Goal: Check status: Check status

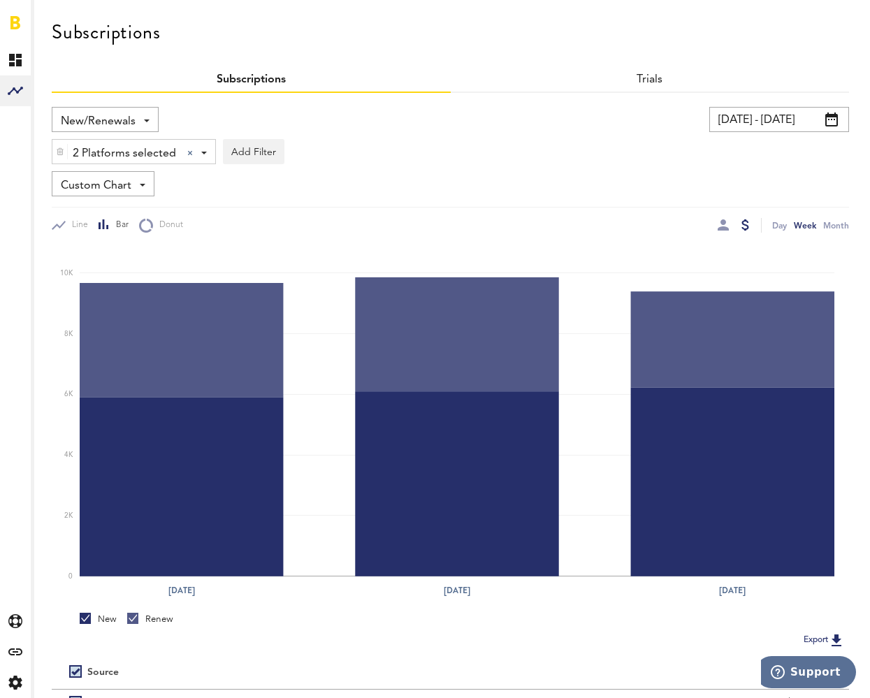
click at [770, 123] on input "[DATE] - [DATE]" at bounding box center [779, 119] width 140 height 25
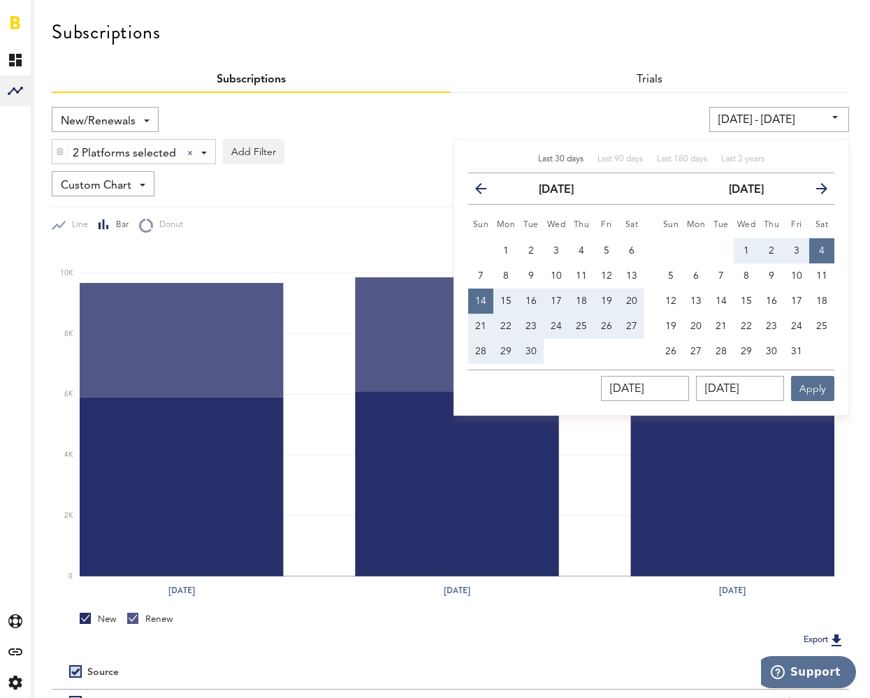
click at [548, 163] on span "Last 30 days" at bounding box center [560, 159] width 45 height 8
type input "[DATE] - [DATE]"
type input "[DATE]"
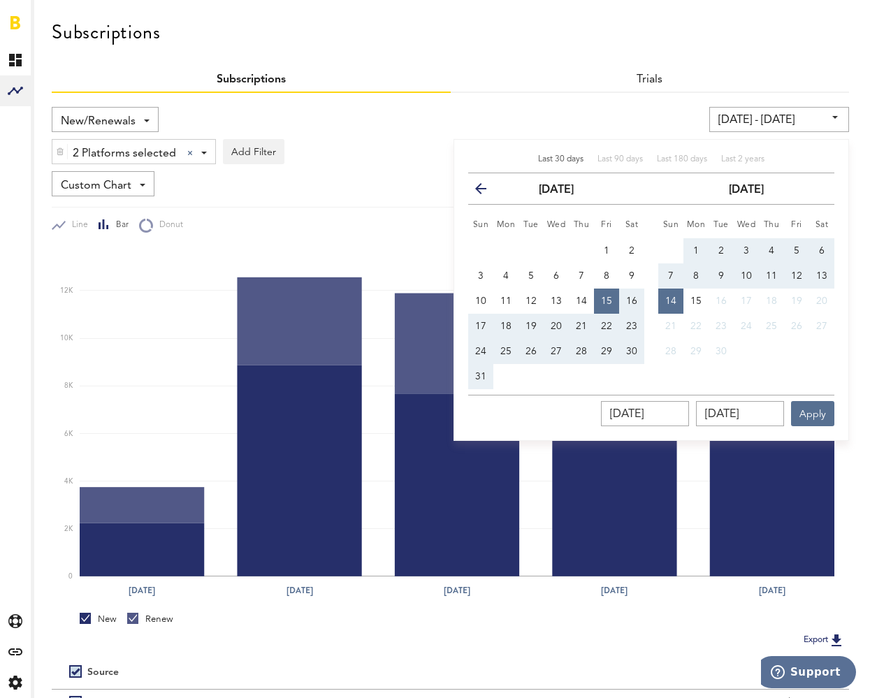
click at [826, 272] on span "13" at bounding box center [821, 276] width 11 height 10
type input "[DATE] - [DATE]"
type input "[DATE]"
click at [480, 323] on span "17" at bounding box center [480, 326] width 11 height 10
type input "[DATE] - [DATE]"
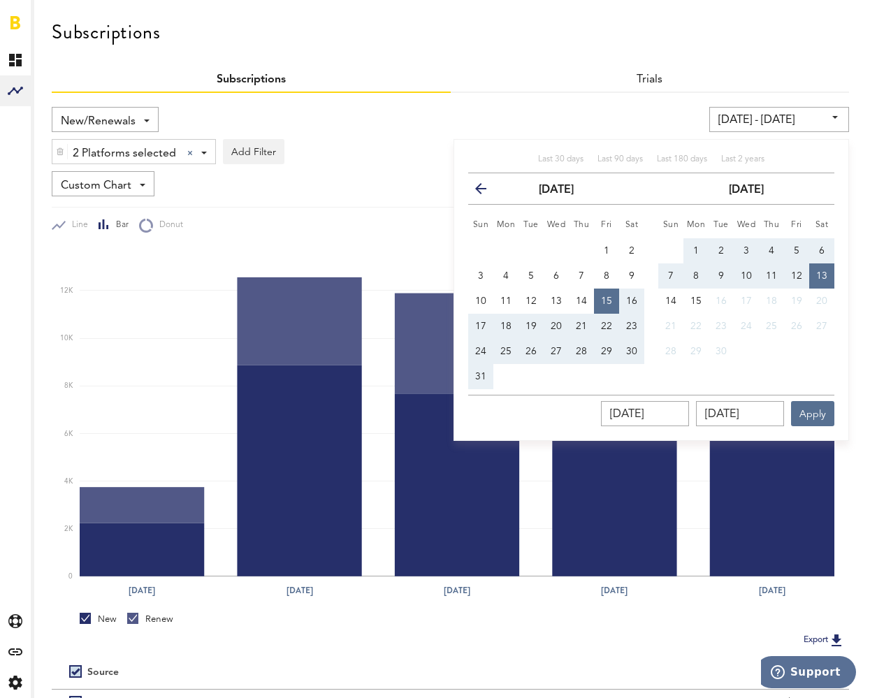
type input "[DATE]"
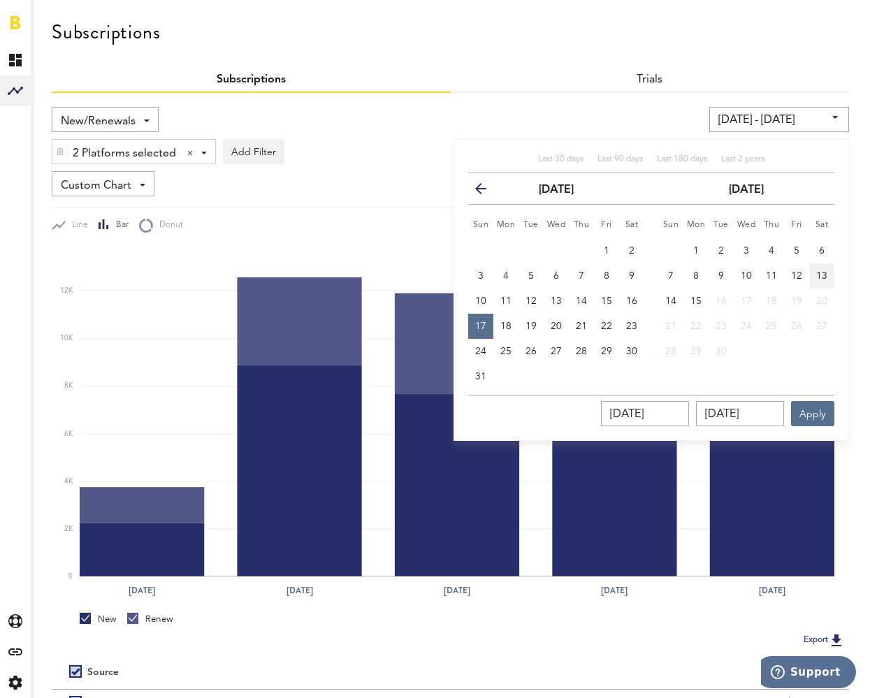
click at [819, 272] on span "13" at bounding box center [821, 276] width 11 height 10
type input "[DATE] - [DATE]"
type input "[DATE]"
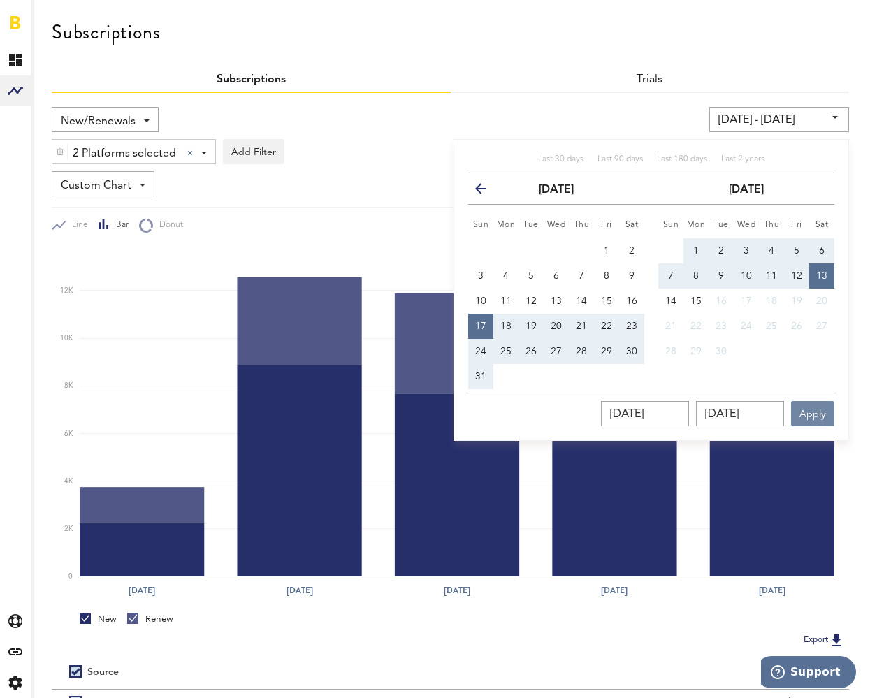
click at [819, 413] on button "Apply" at bounding box center [812, 413] width 43 height 25
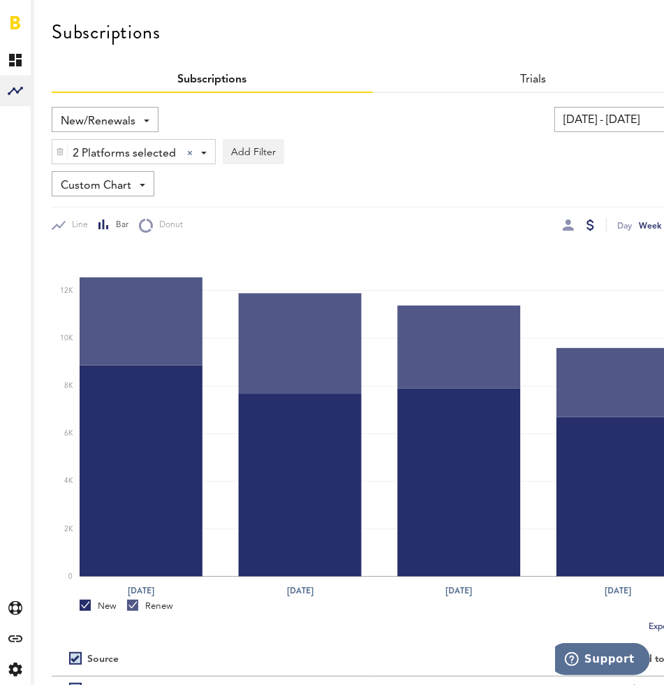
scroll to position [0, 50]
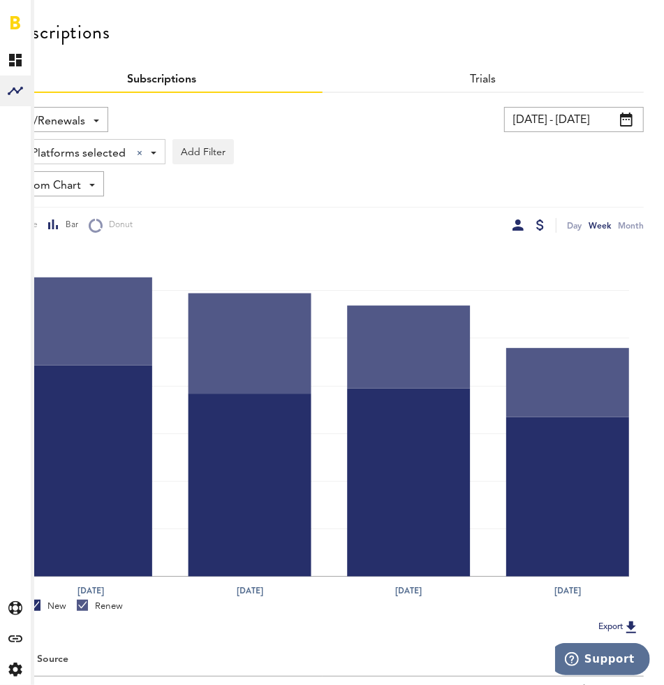
click at [519, 222] on div at bounding box center [518, 224] width 11 height 11
